Goal: Transaction & Acquisition: Obtain resource

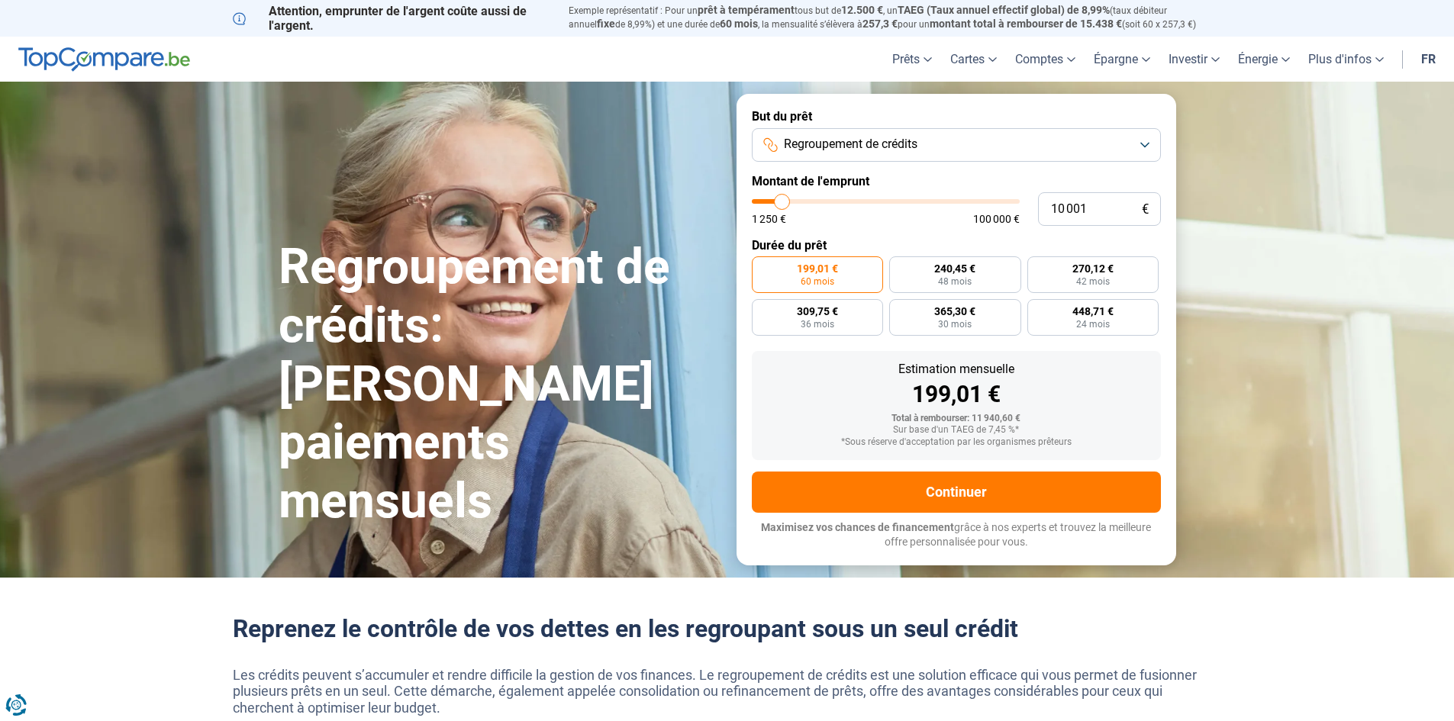
click at [831, 140] on span "Regroupement de crédits" at bounding box center [851, 144] width 134 height 17
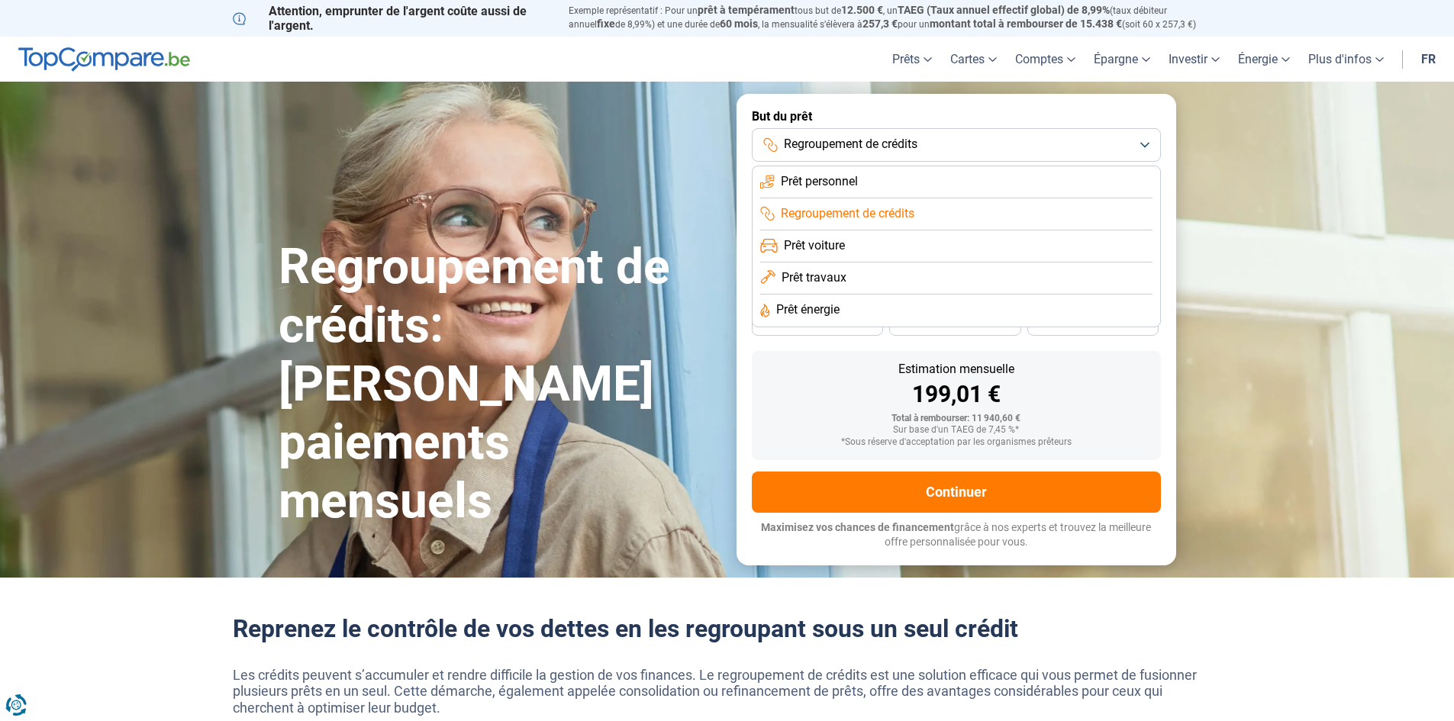
click at [840, 170] on li "Prêt personnel" at bounding box center [956, 182] width 392 height 32
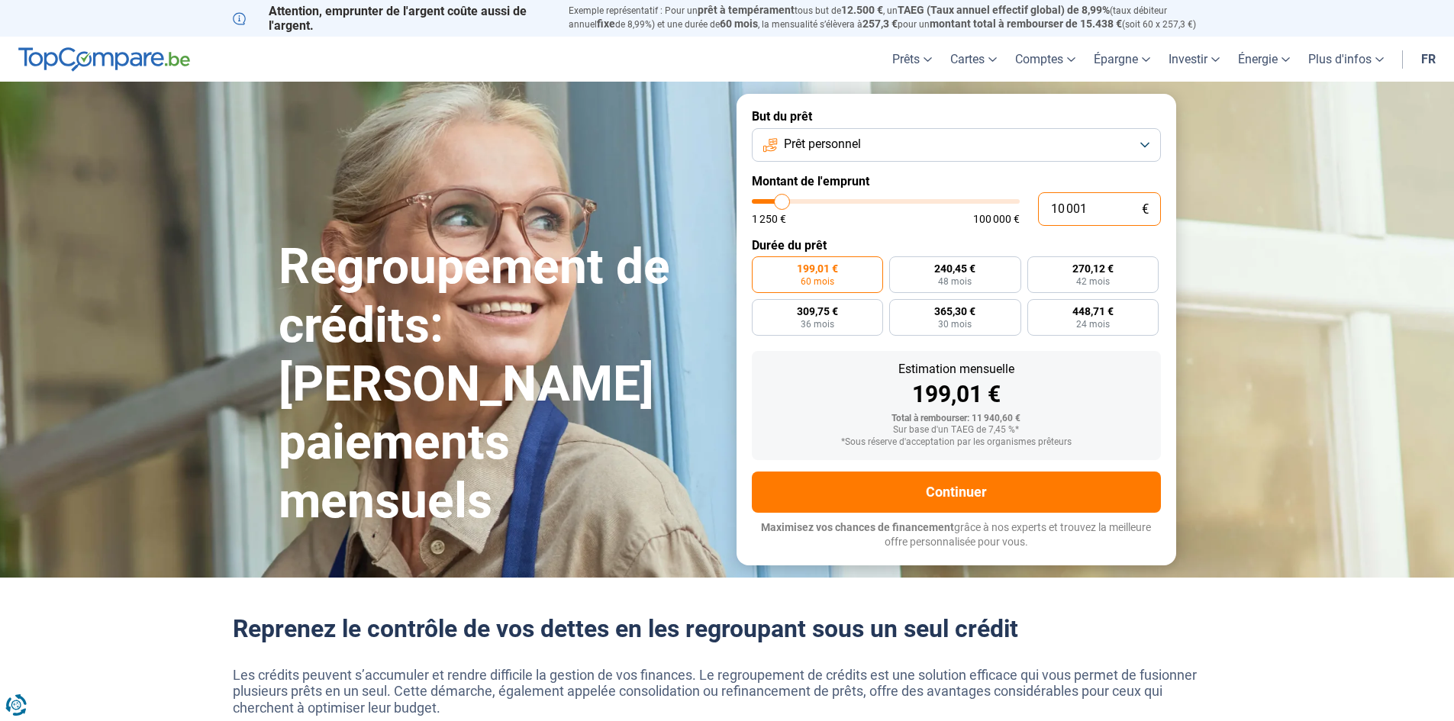
click at [1083, 208] on input "10 001" at bounding box center [1099, 209] width 123 height 34
type input "3"
type input "1250"
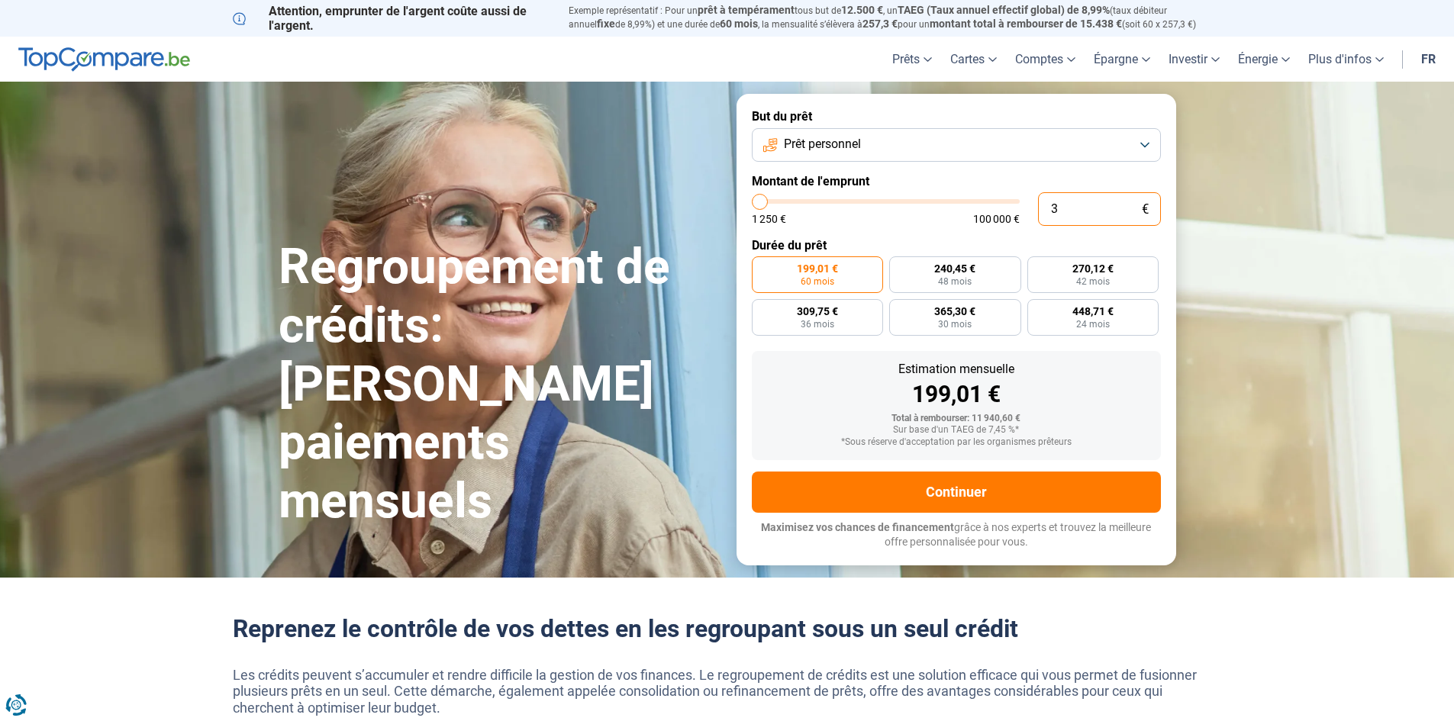
type input "37"
type input "1250"
type input "375"
type input "1250"
type input "3 750"
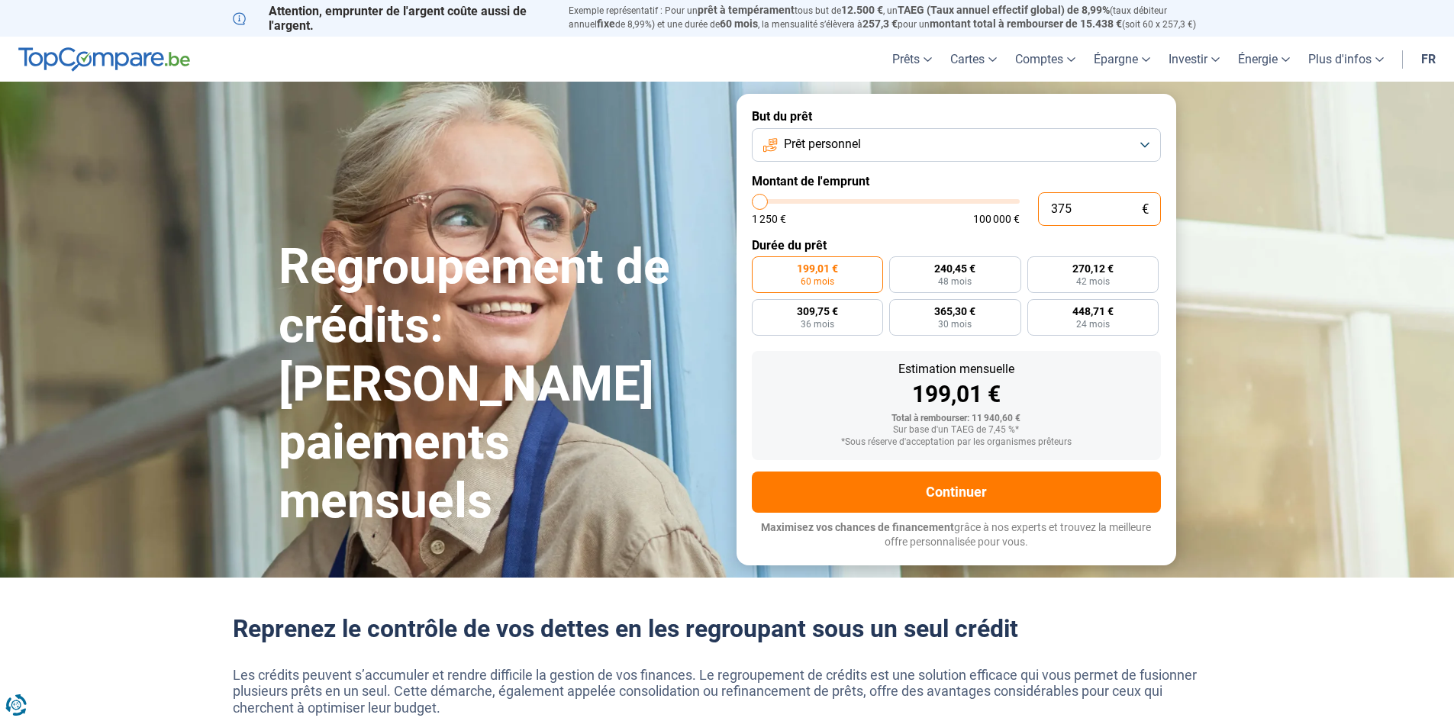
type input "3750"
type input "3 750"
click at [913, 214] on div "1 250 € 100 000 €" at bounding box center [886, 219] width 268 height 11
radio input "true"
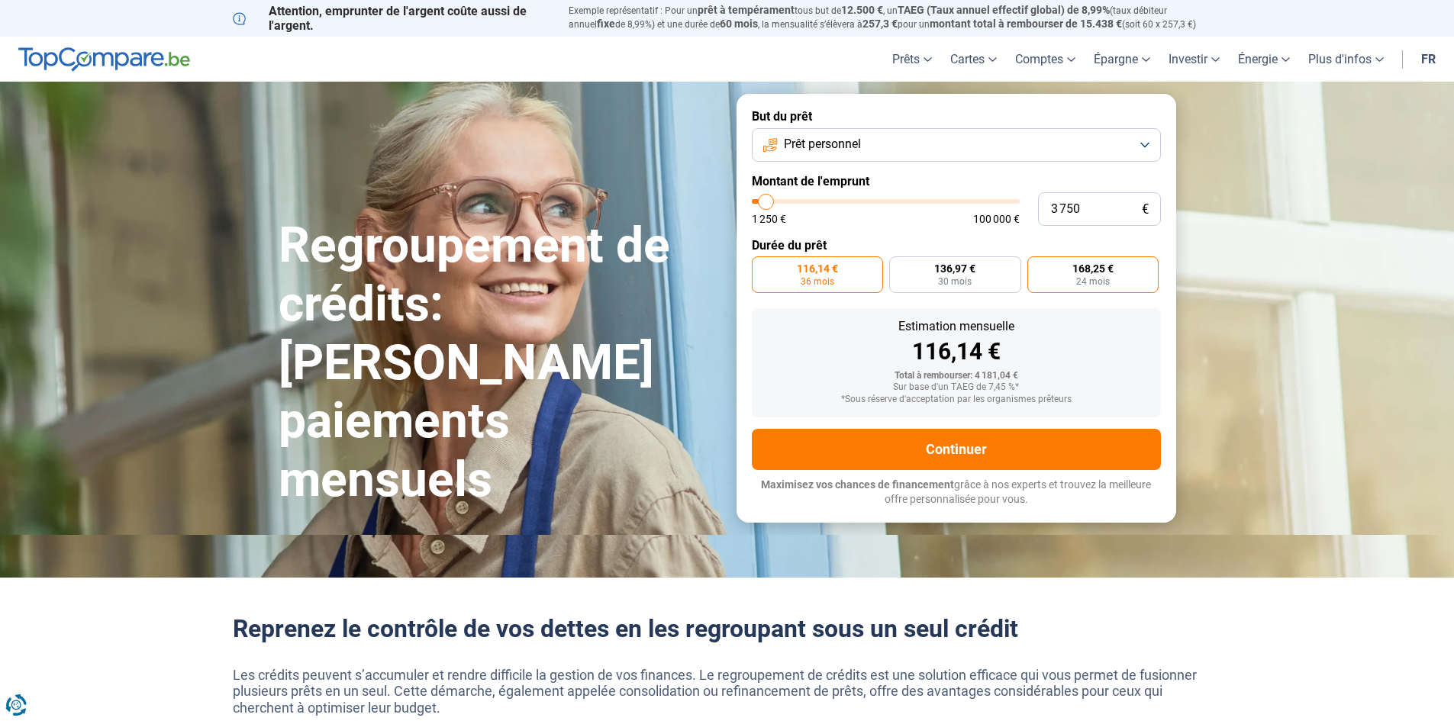
click at [1072, 285] on label "168,25 € 24 mois" at bounding box center [1093, 274] width 132 height 37
click at [1037, 266] on input "168,25 € 24 mois" at bounding box center [1032, 261] width 10 height 10
radio input "true"
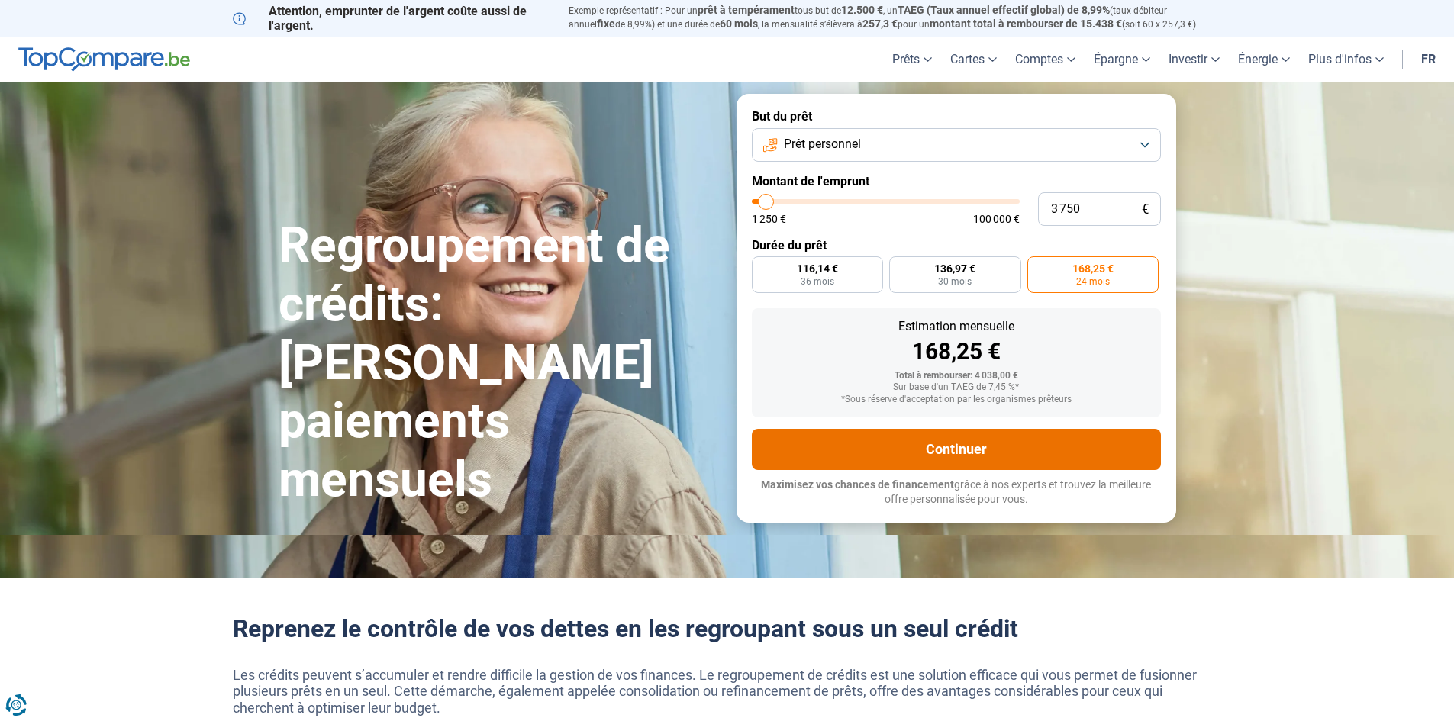
click at [961, 443] on button "Continuer" at bounding box center [956, 449] width 409 height 41
